Goal: Navigation & Orientation: Find specific page/section

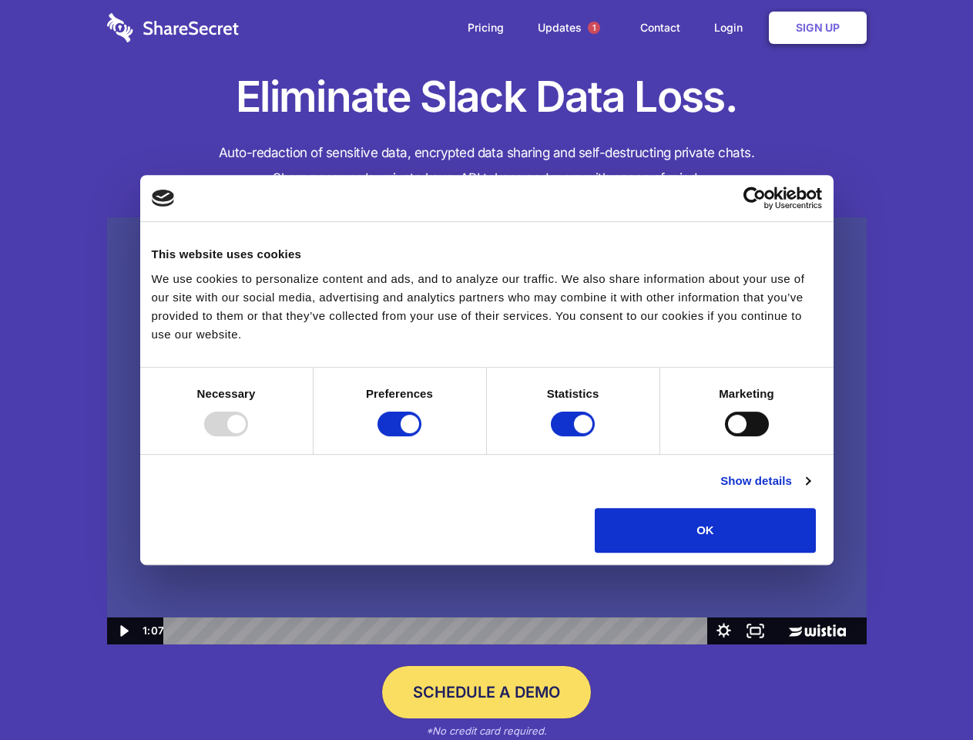
click at [486, 370] on img at bounding box center [487, 431] width 760 height 428
click at [248, 436] on div at bounding box center [226, 423] width 44 height 25
click at [421, 436] on input "Preferences" at bounding box center [400, 423] width 44 height 25
checkbox input "false"
click at [575, 436] on input "Statistics" at bounding box center [573, 423] width 44 height 25
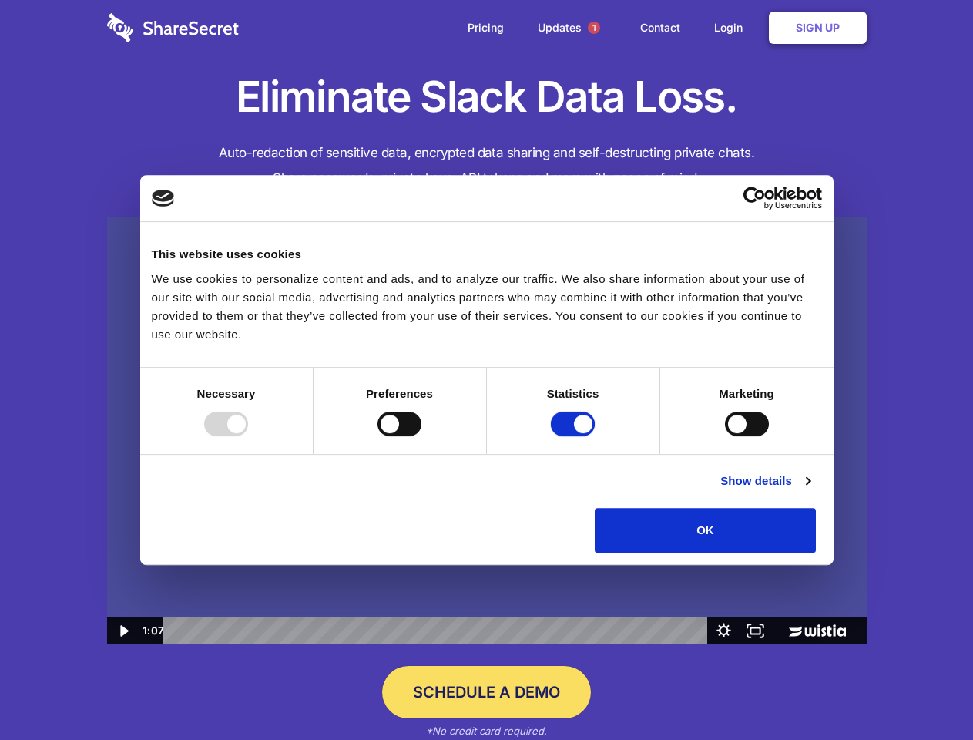
checkbox input "false"
click at [725, 436] on input "Marketing" at bounding box center [747, 423] width 44 height 25
checkbox input "true"
click at [810, 490] on link "Show details" at bounding box center [764, 481] width 89 height 18
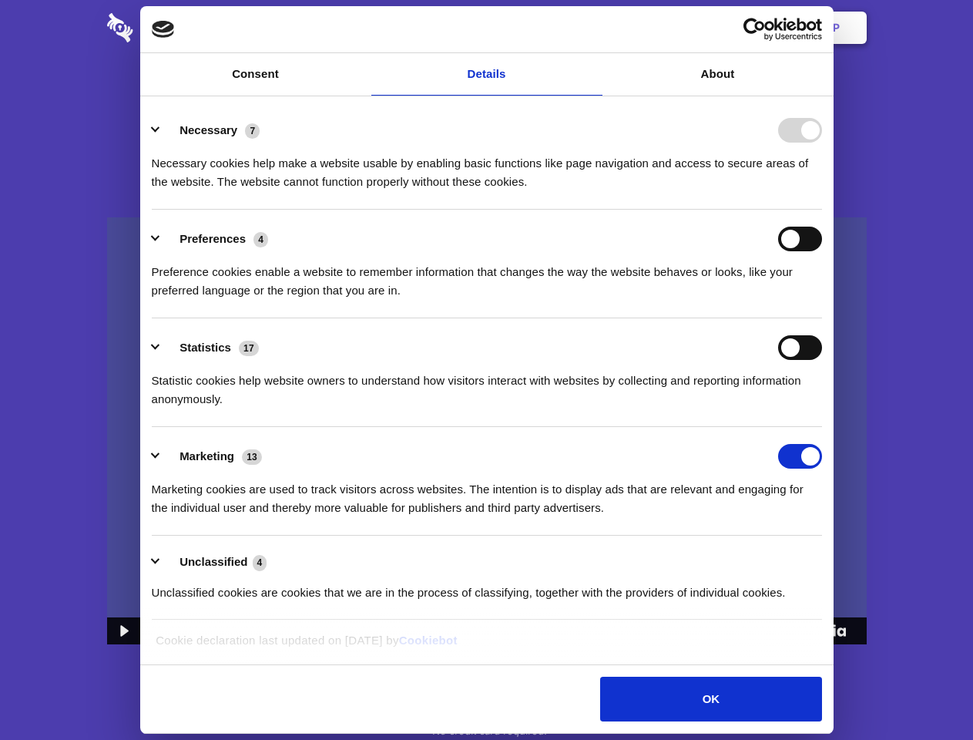
click at [822, 210] on li "Necessary 7 Necessary cookies help make a website usable by enabling basic func…" at bounding box center [487, 155] width 670 height 109
click at [593, 28] on span "1" at bounding box center [594, 28] width 12 height 12
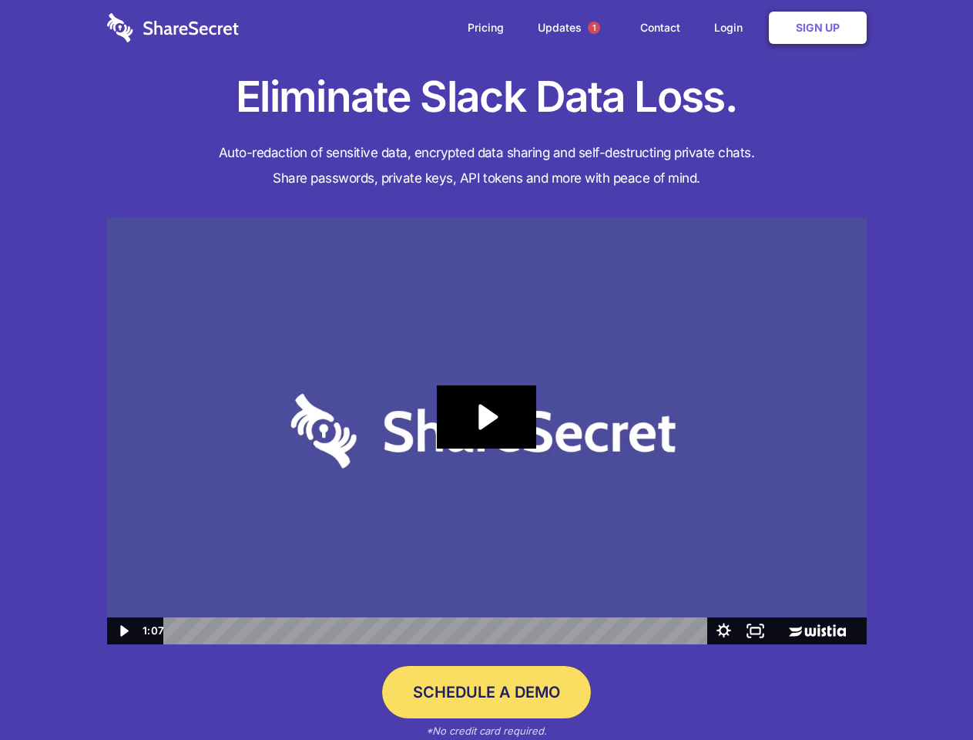
click at [487, 431] on icon "Play Video: Sharesecret Slack Extension" at bounding box center [486, 416] width 99 height 63
